Goal: Task Accomplishment & Management: Use online tool/utility

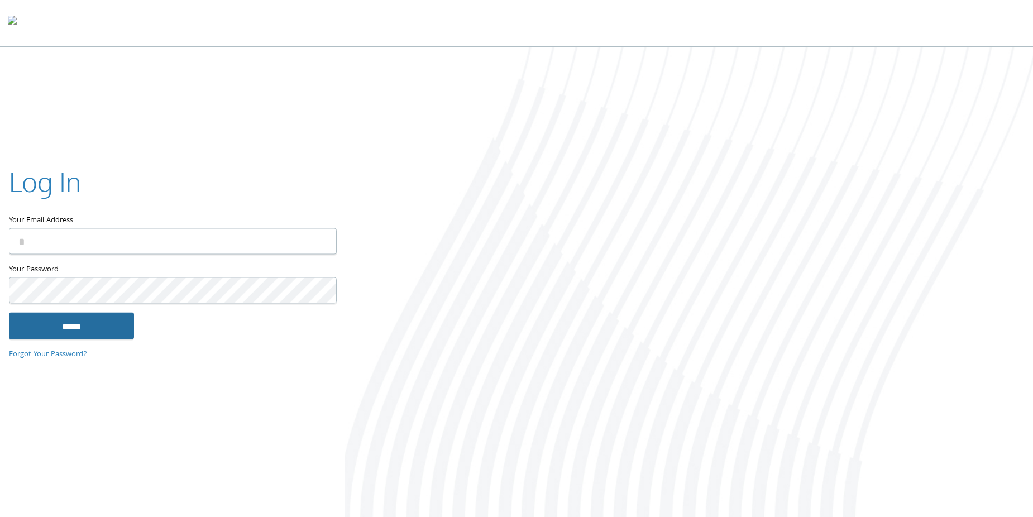
type input "**********"
click at [73, 321] on input "******" at bounding box center [71, 326] width 125 height 27
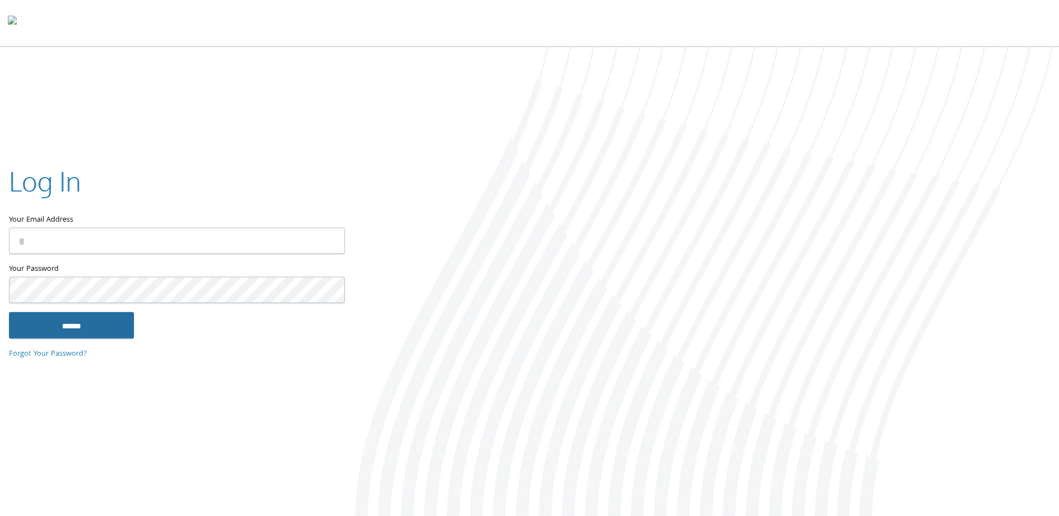
type input "**********"
click at [120, 335] on input "******" at bounding box center [71, 325] width 125 height 27
